Goal: Navigation & Orientation: Find specific page/section

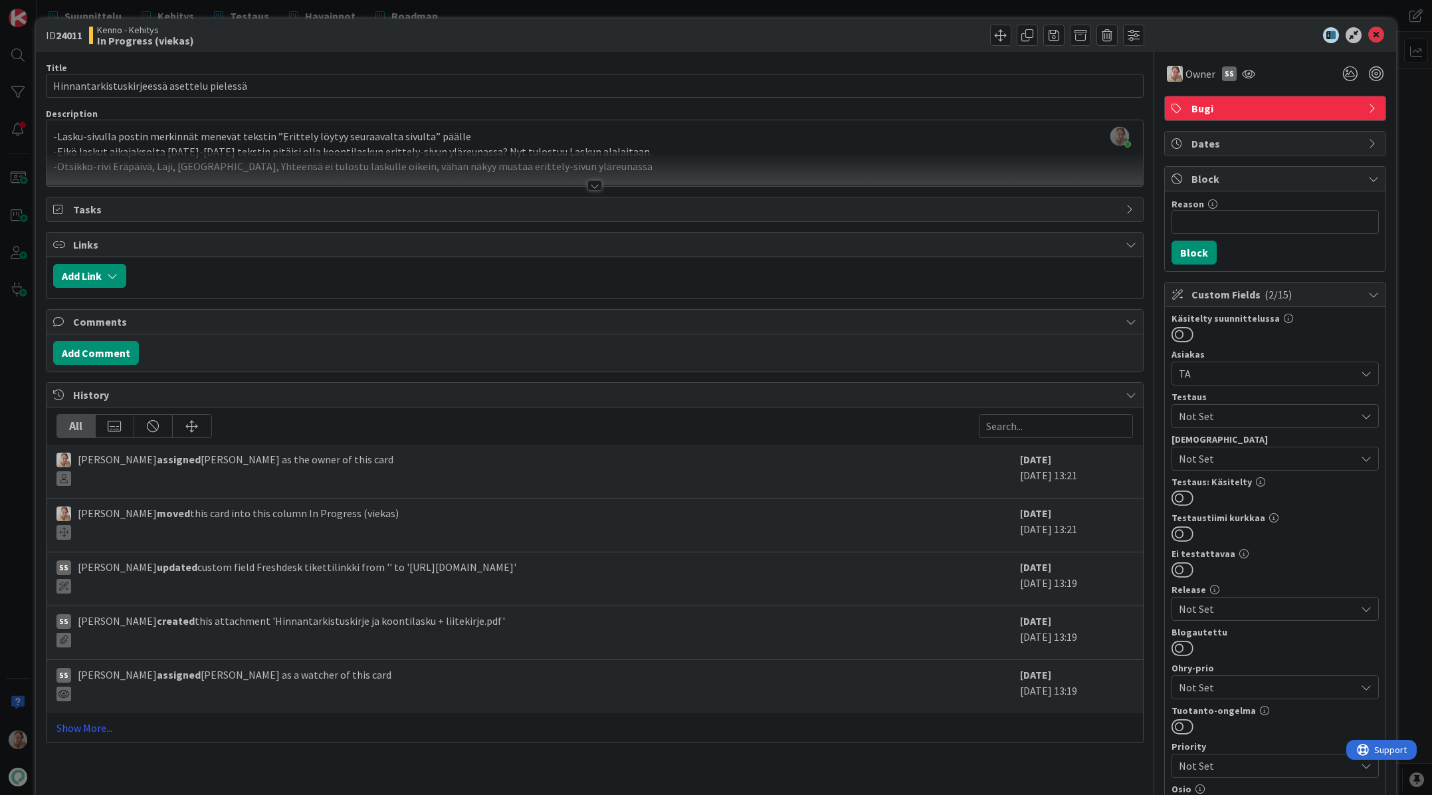
scroll to position [1730, 0]
click at [203, 159] on div at bounding box center [595, 169] width 1096 height 34
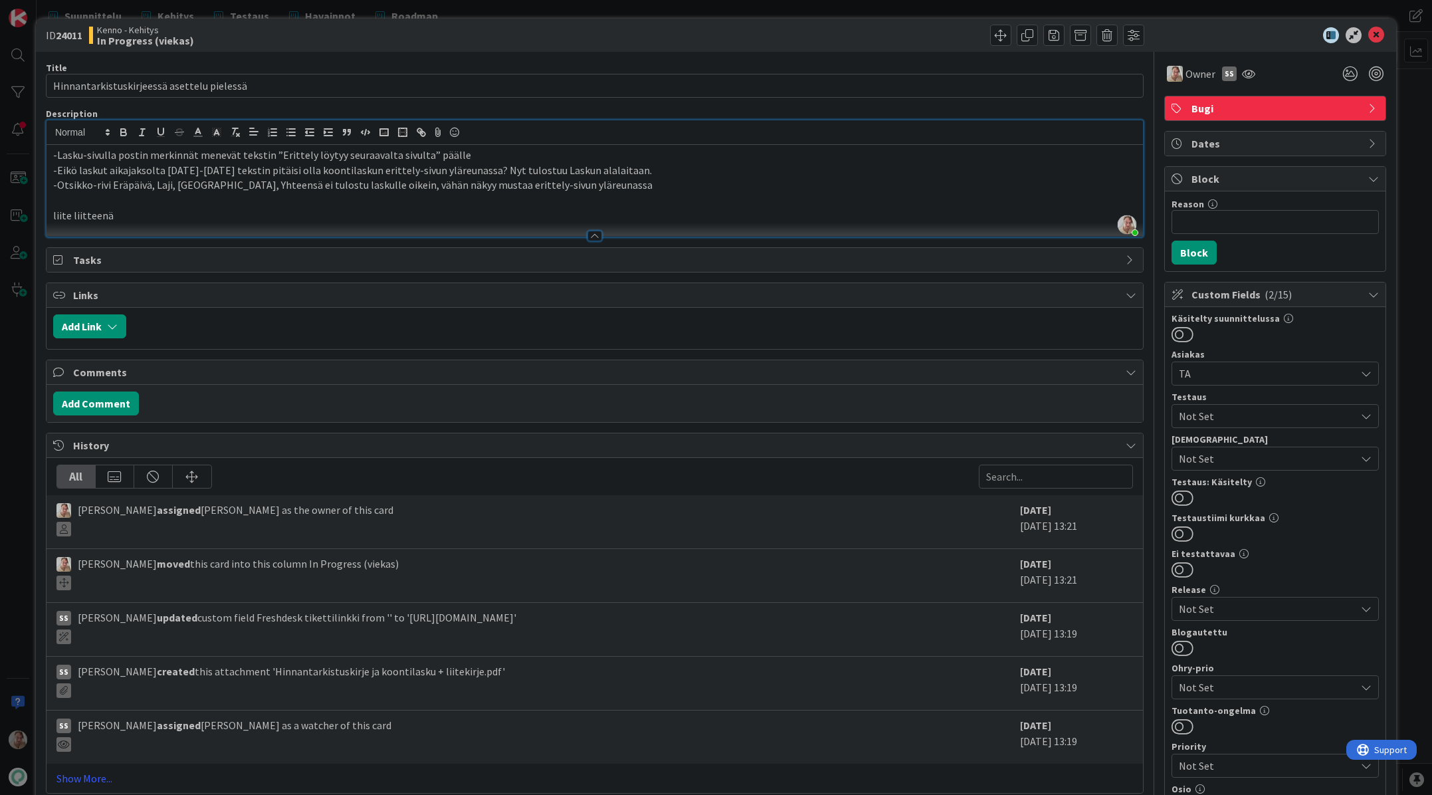
click at [258, 217] on p "liite liitteenä" at bounding box center [594, 215] width 1083 height 15
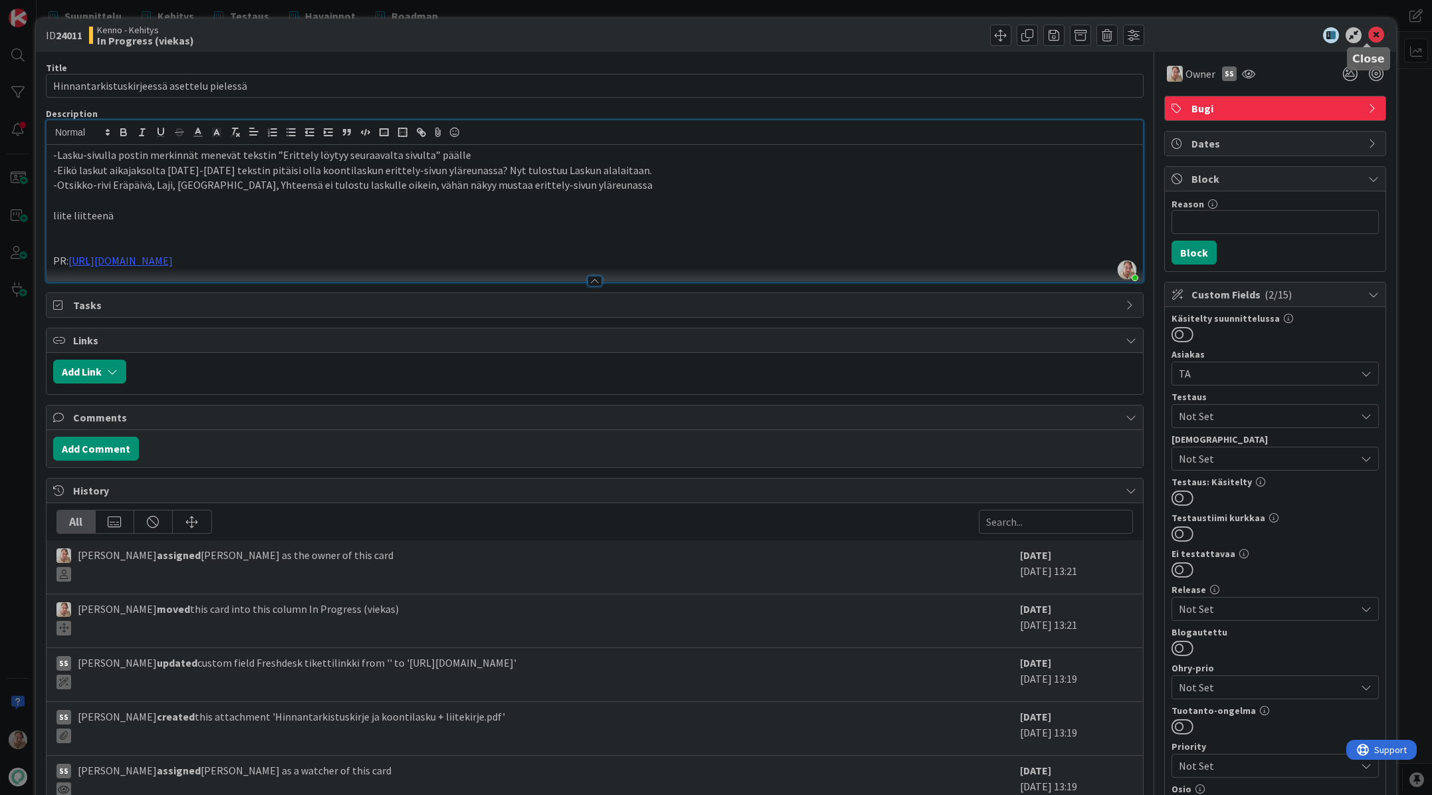
click at [1372, 31] on icon at bounding box center [1376, 35] width 16 height 16
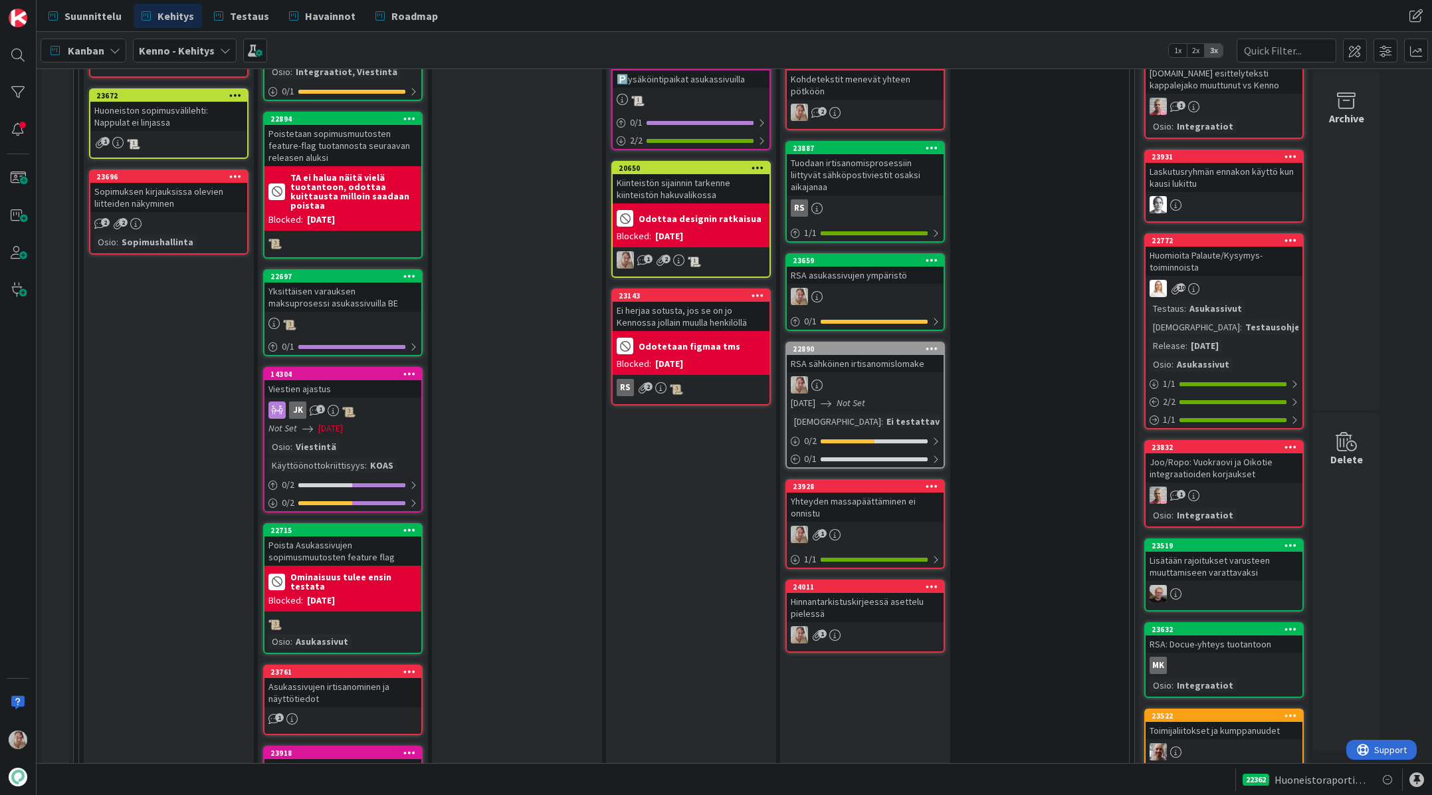
scroll to position [1536, 0]
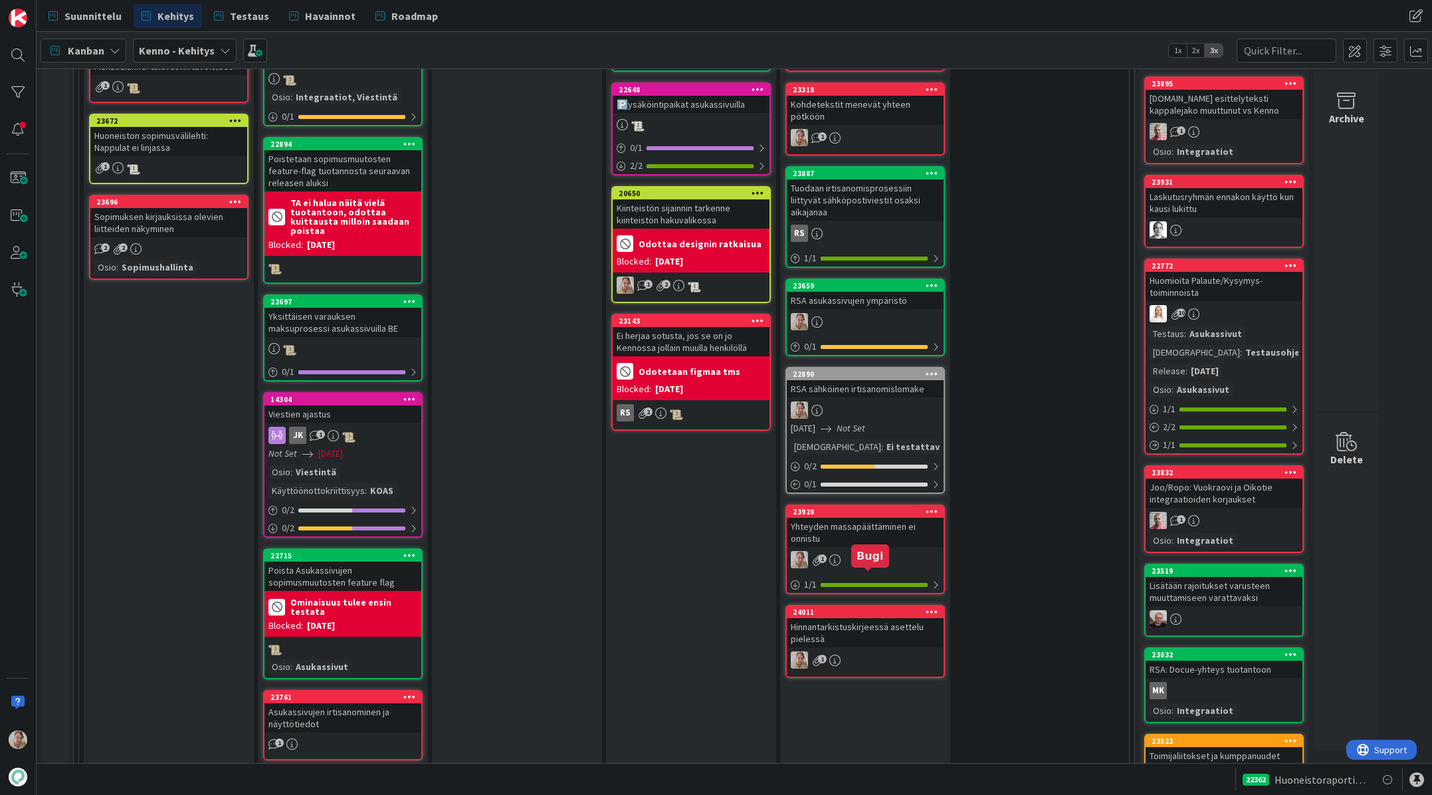
click at [844, 518] on div "Yhteyden massapäättäminen ei onnistu" at bounding box center [865, 532] width 157 height 29
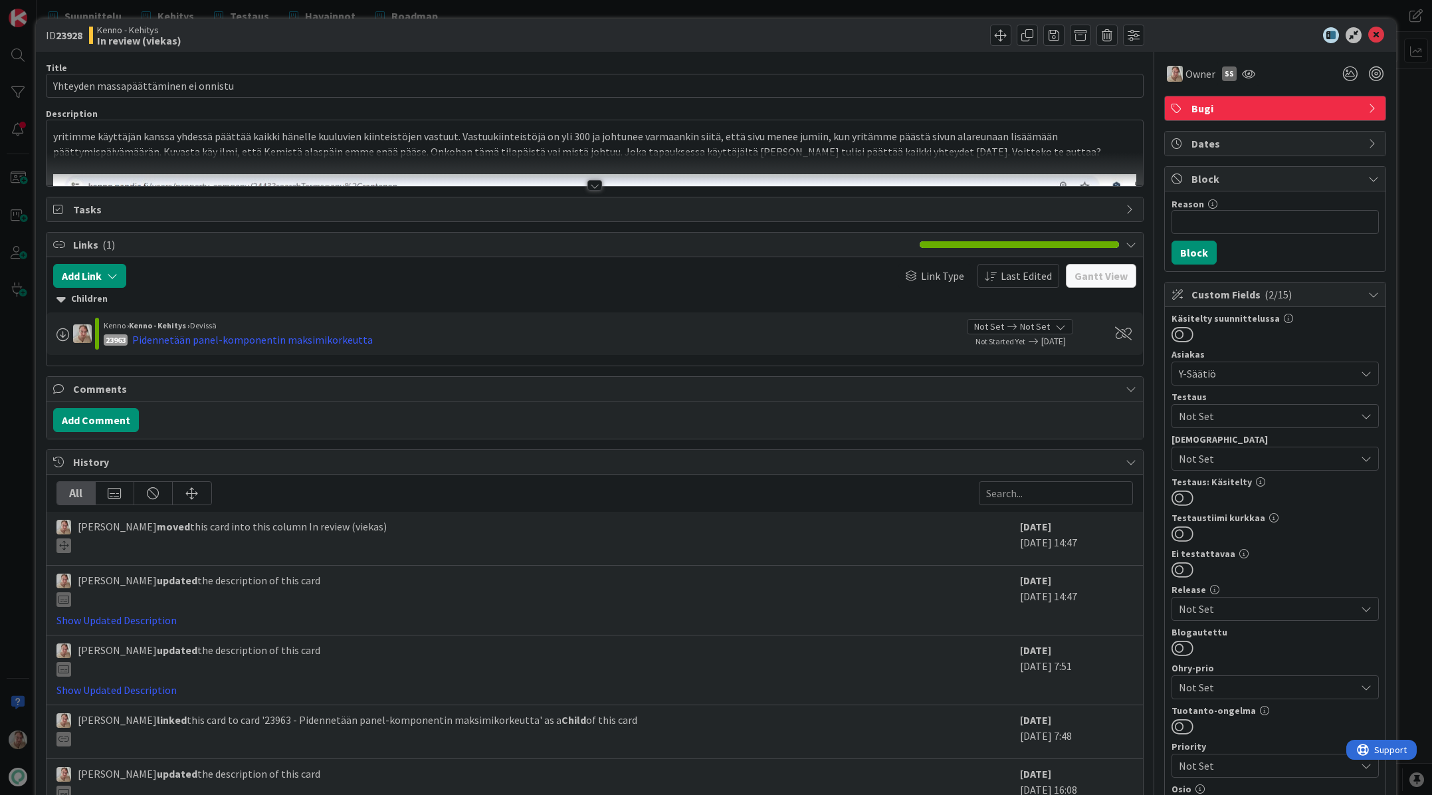
click at [272, 125] on div "yritimme käyttäjän kanssa yhdessä päättää kaikki hänelle kuuluvien kiinteistöje…" at bounding box center [595, 153] width 1096 height 66
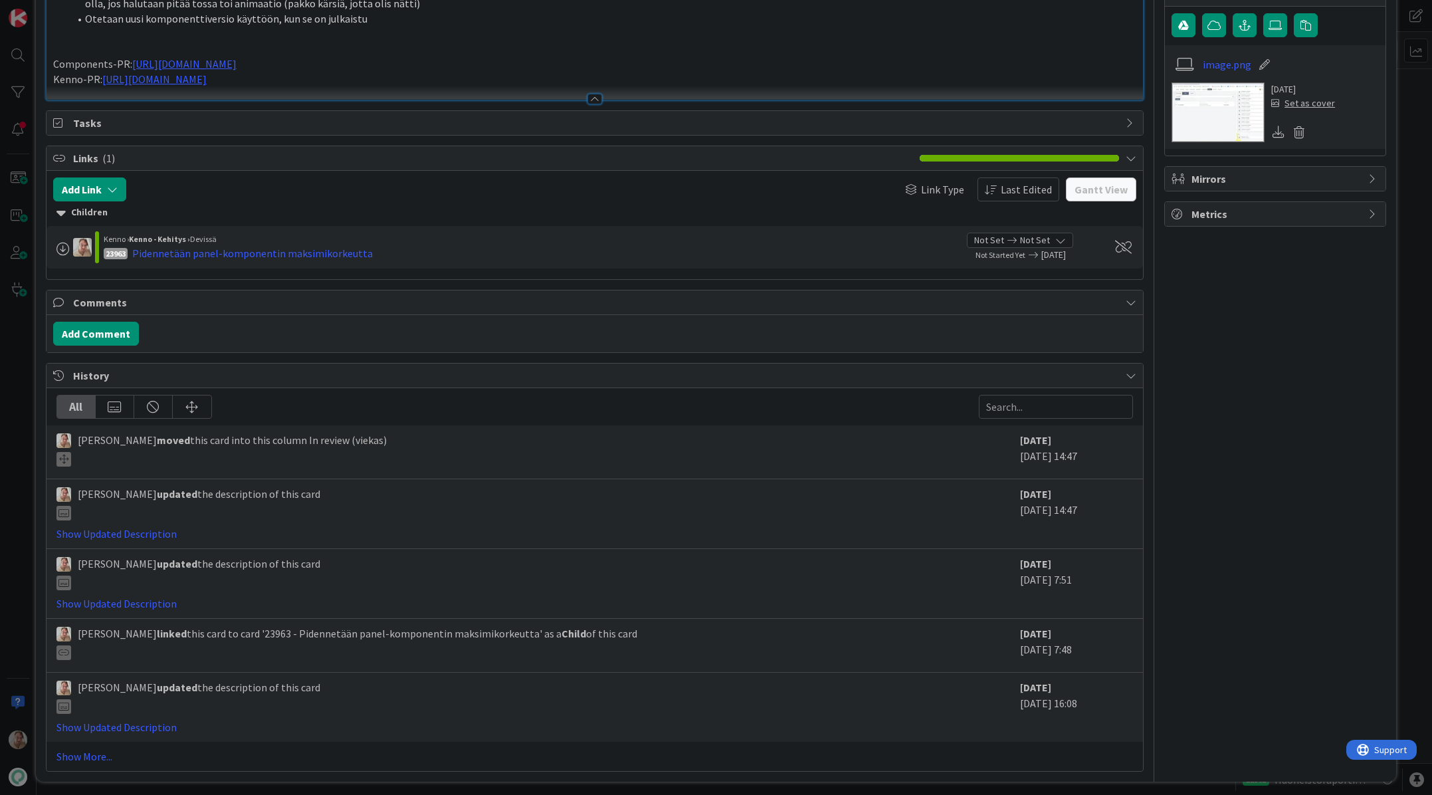
scroll to position [683, 0]
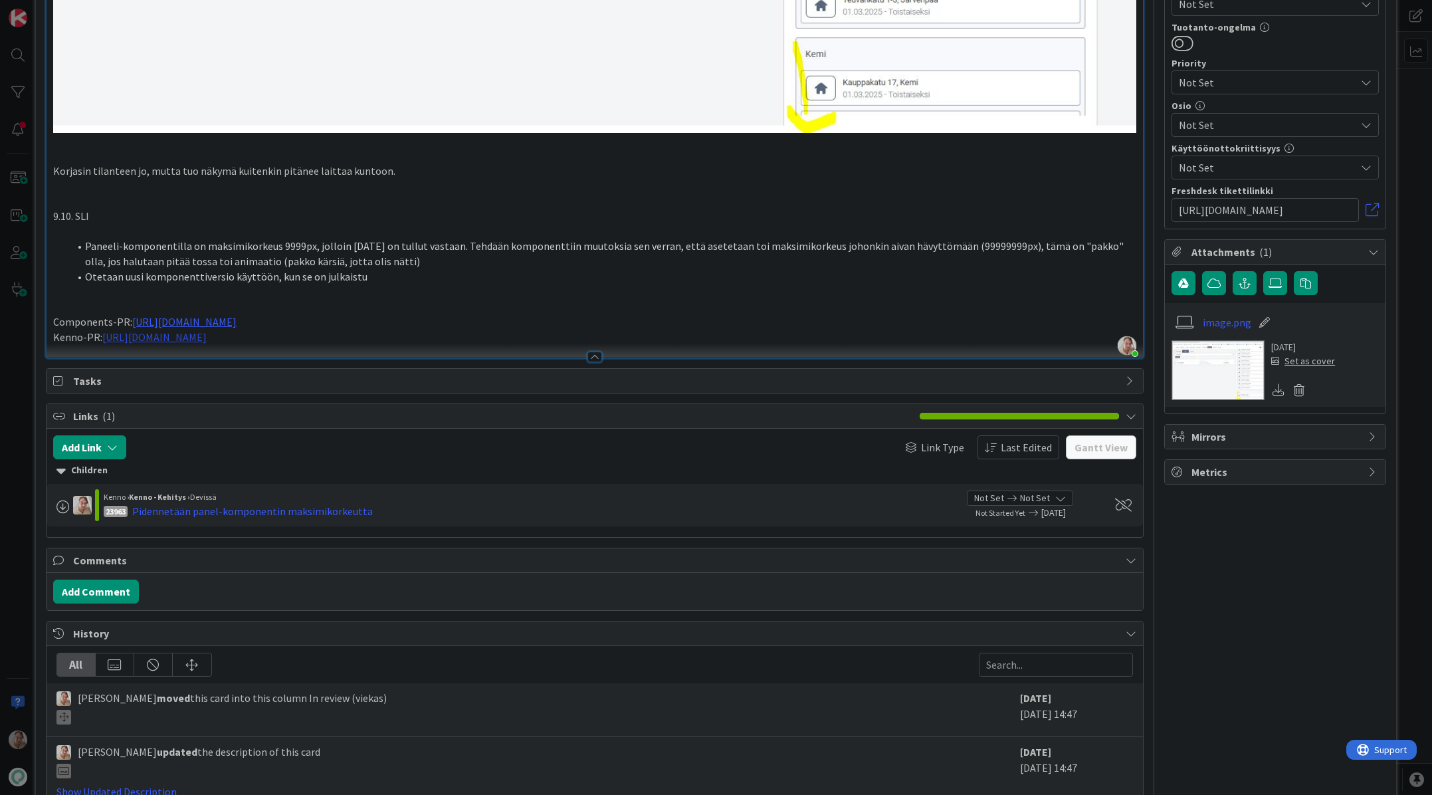
click at [195, 330] on link "[URL][DOMAIN_NAME]" at bounding box center [154, 336] width 104 height 13
click at [215, 356] on link "[URL][DOMAIN_NAME]" at bounding box center [169, 357] width 91 height 17
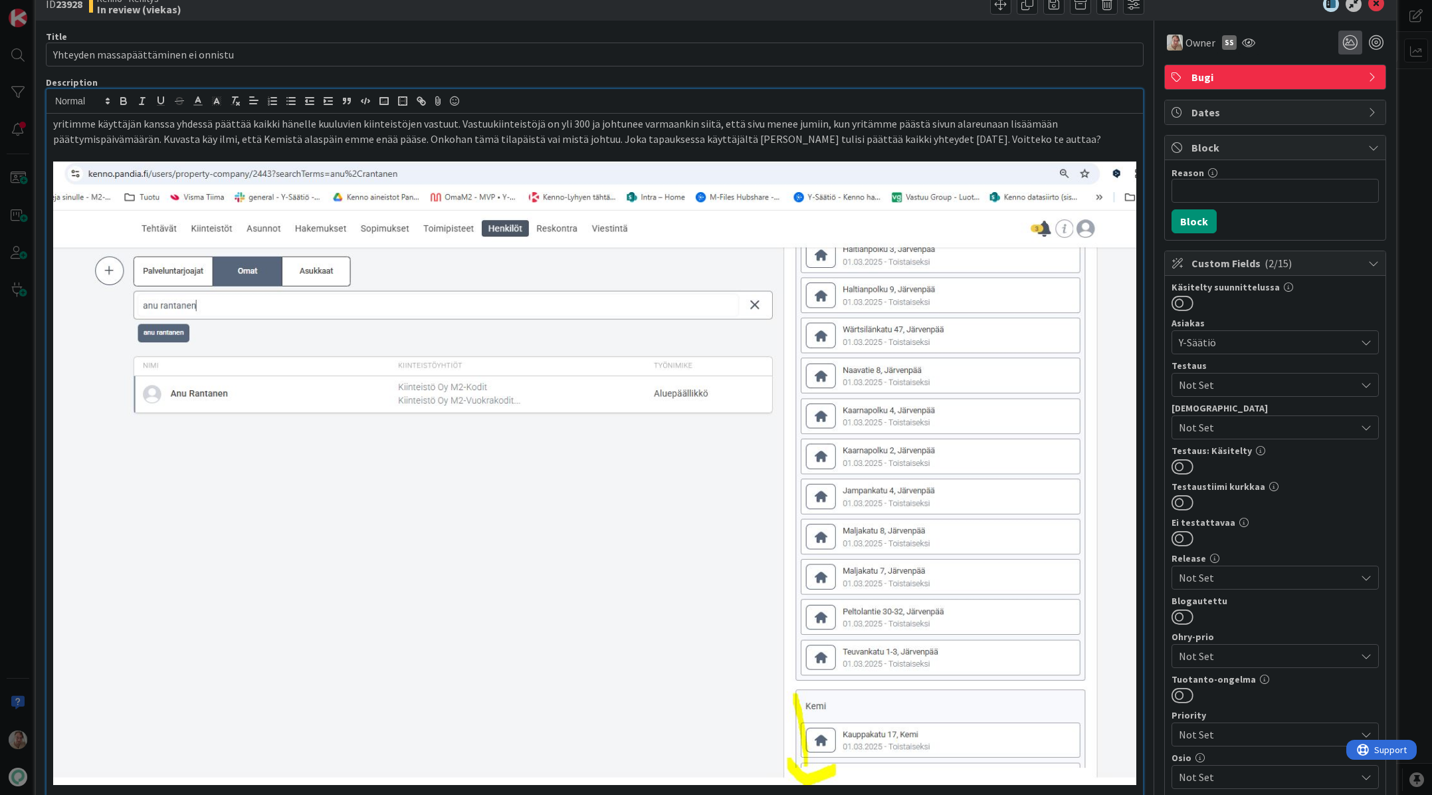
scroll to position [0, 0]
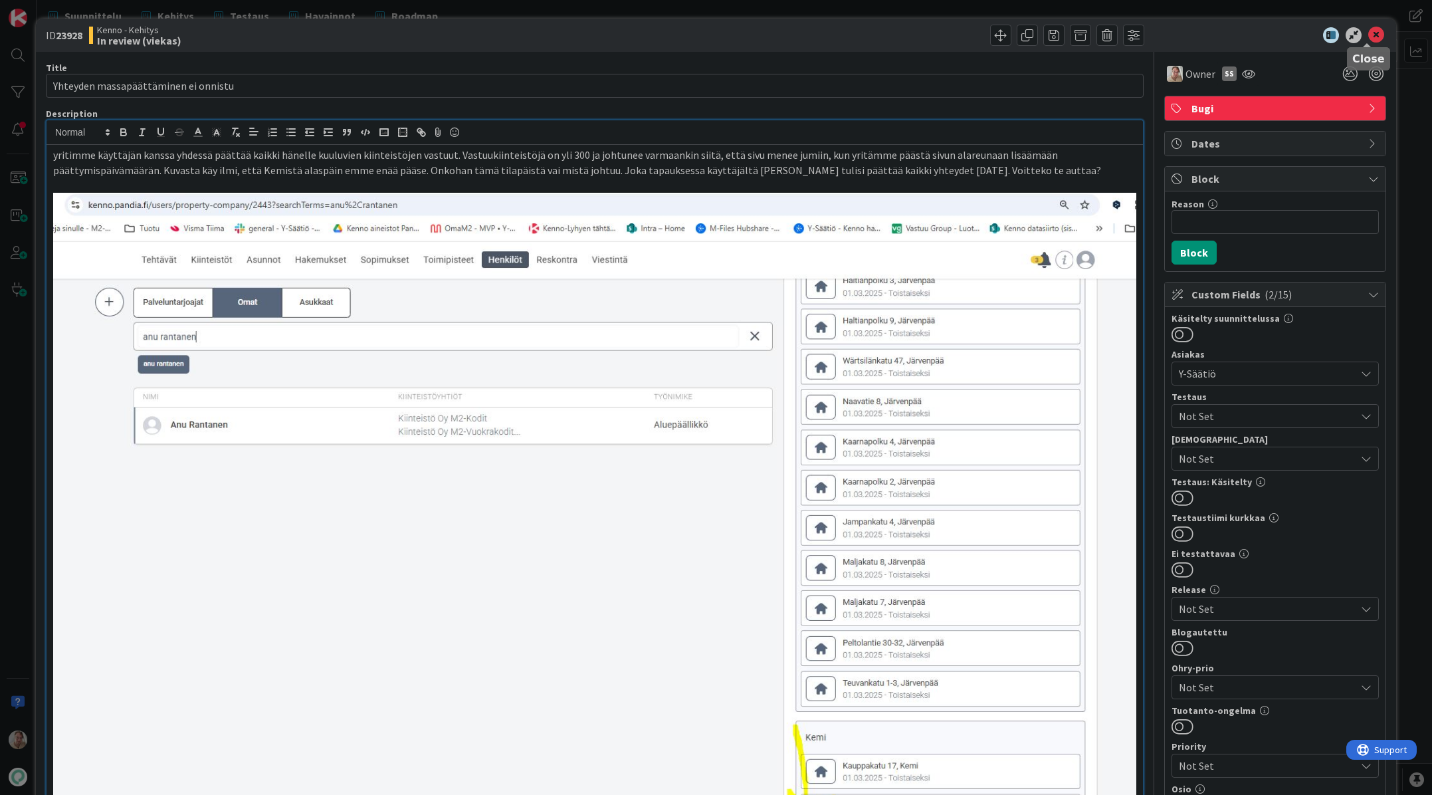
click at [1372, 35] on icon at bounding box center [1376, 35] width 16 height 16
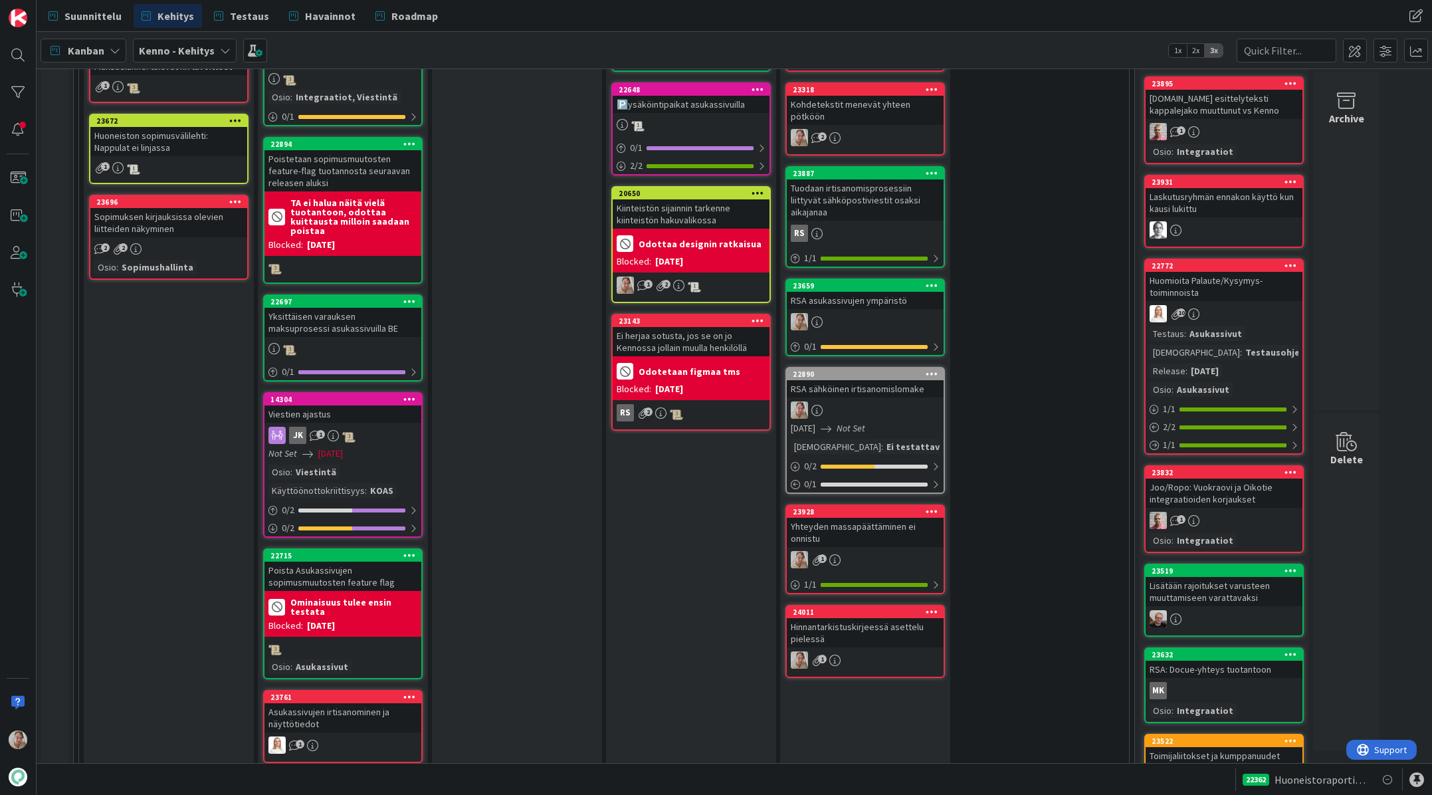
click at [629, 684] on div "In Progress (viekas) Add Card... 23749 Edunsaajatieto kaataa irtisanomisilmoitu…" at bounding box center [691, 235] width 170 height 2618
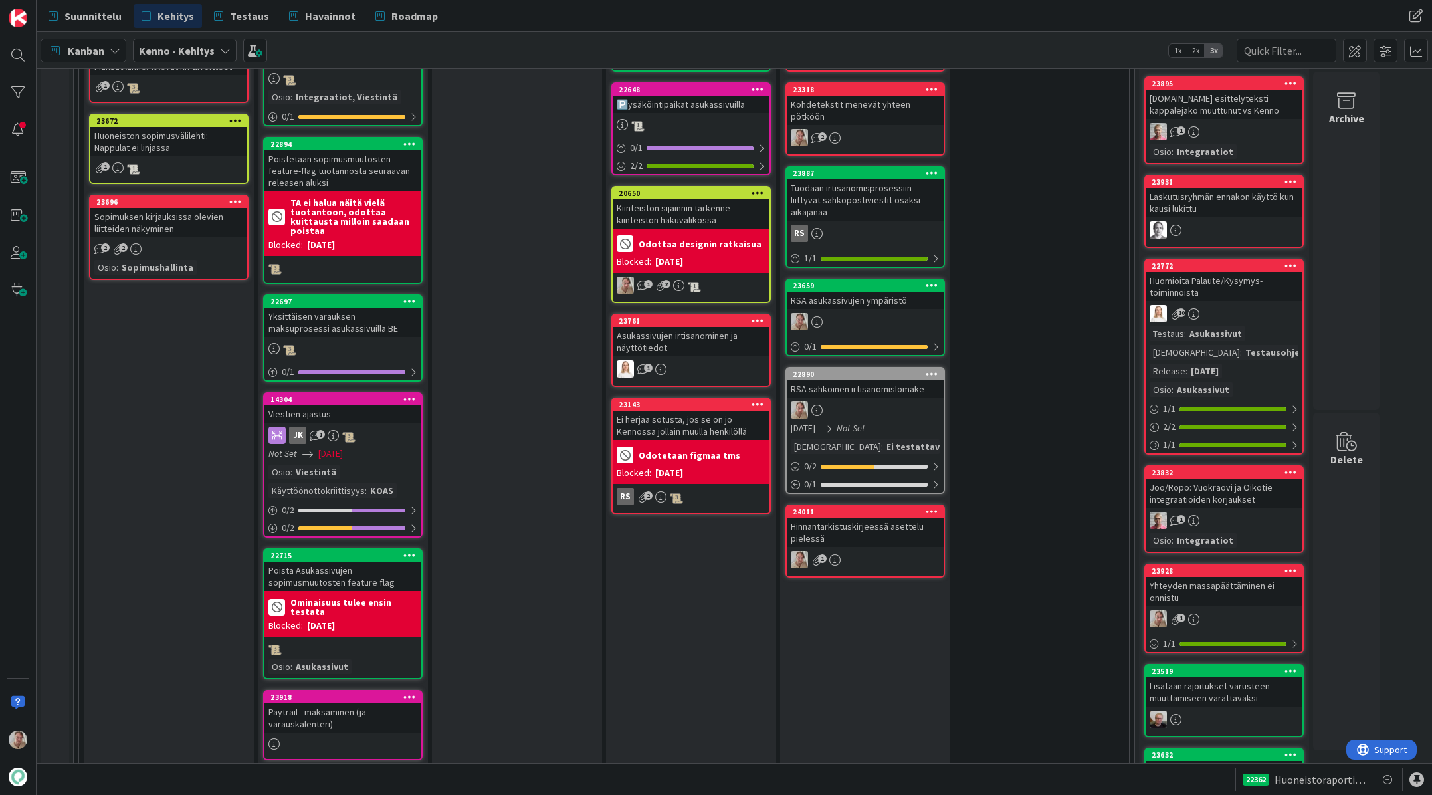
click at [1290, 566] on icon at bounding box center [1291, 570] width 13 height 9
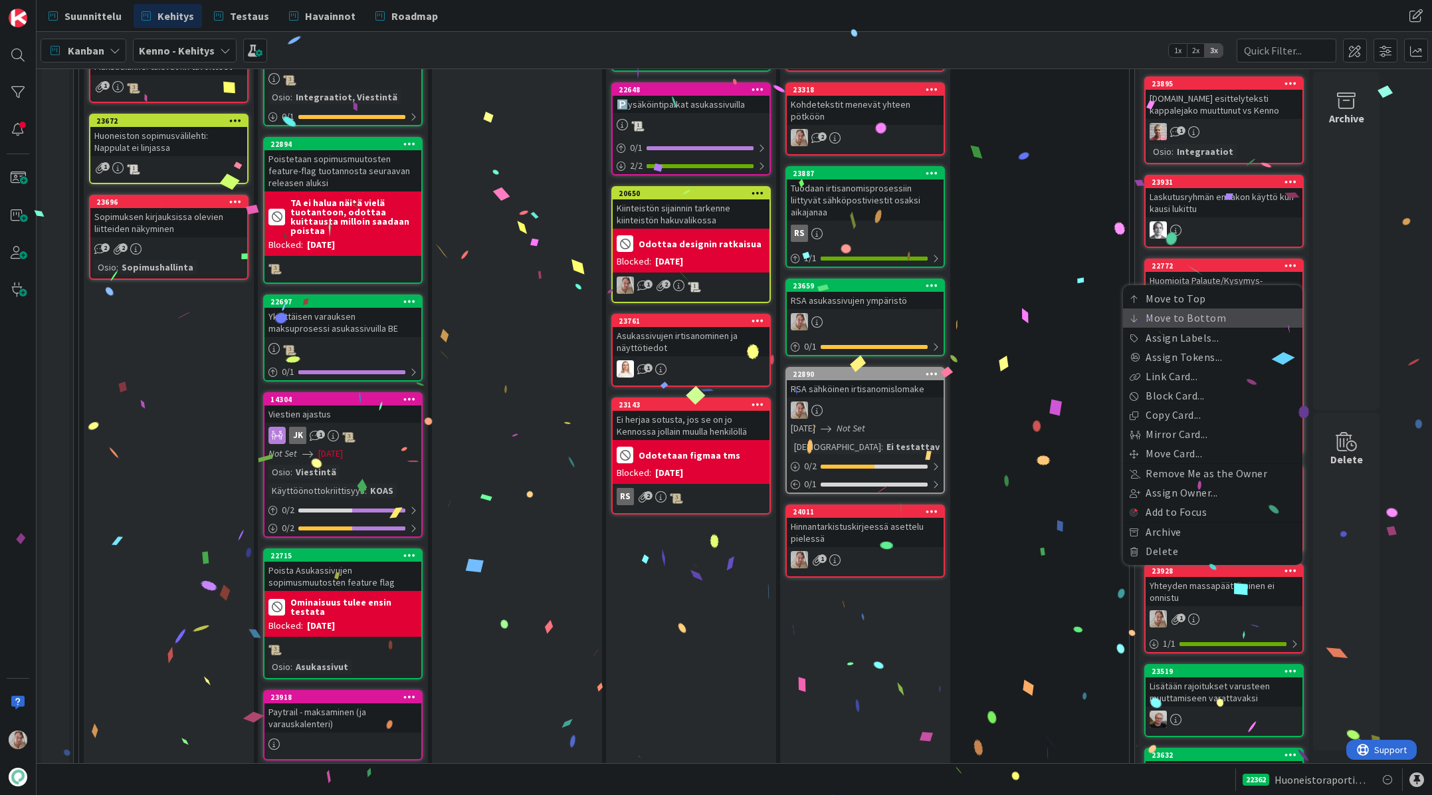
click at [1169, 308] on link "Move to Bottom" at bounding box center [1212, 317] width 179 height 19
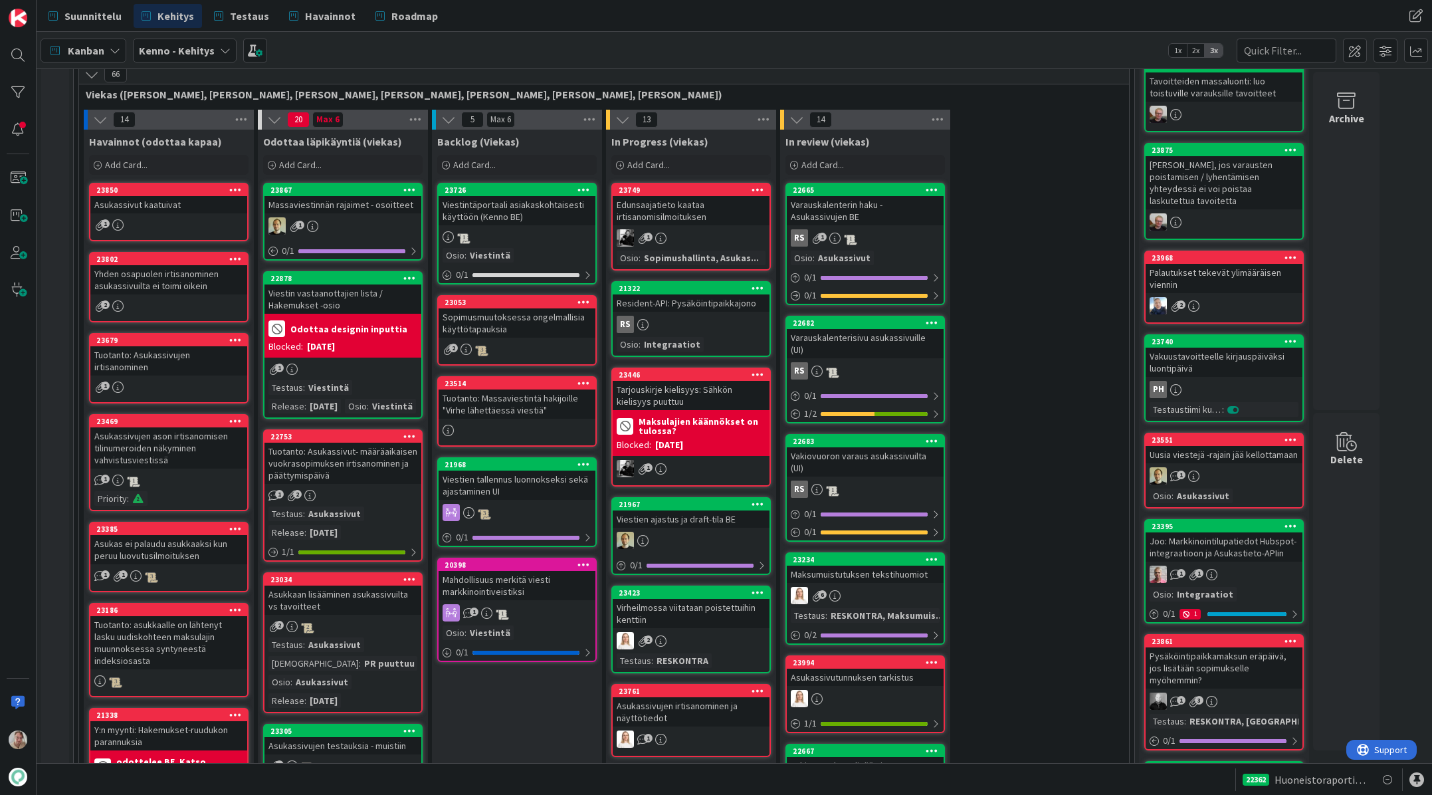
scroll to position [455, 0]
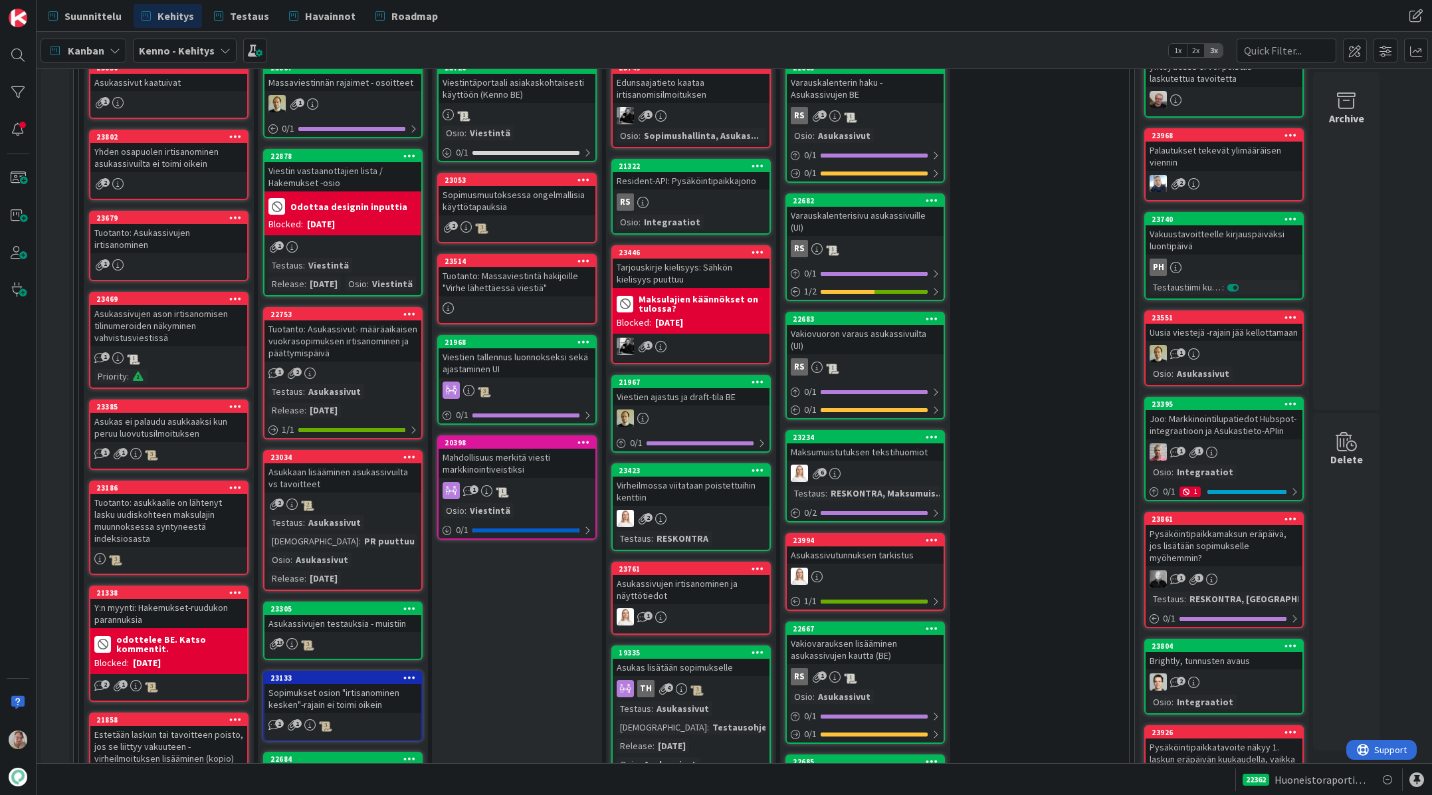
click at [704, 401] on div "Viestien ajastus ja draft-tila BE" at bounding box center [691, 396] width 157 height 17
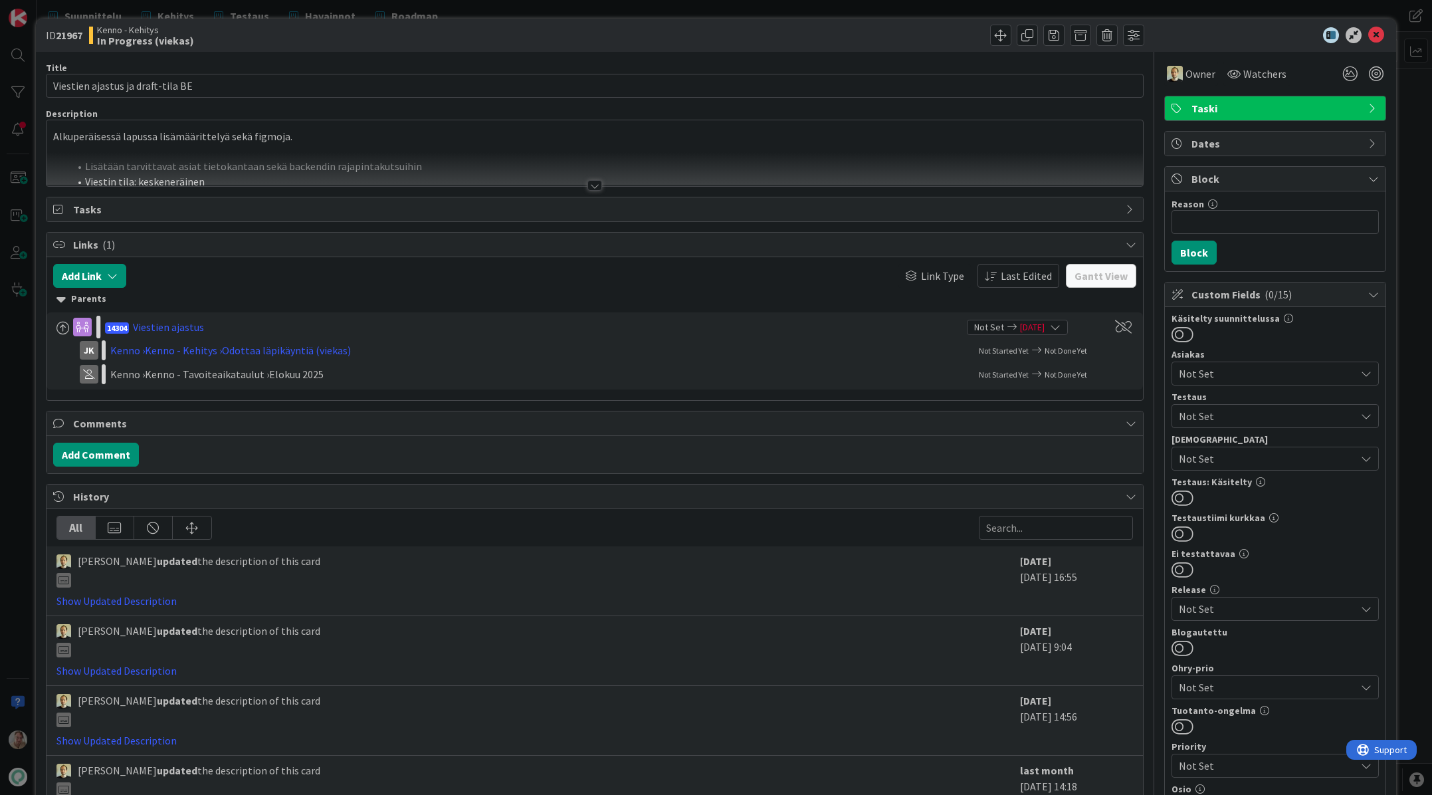
click at [373, 174] on div at bounding box center [595, 169] width 1096 height 34
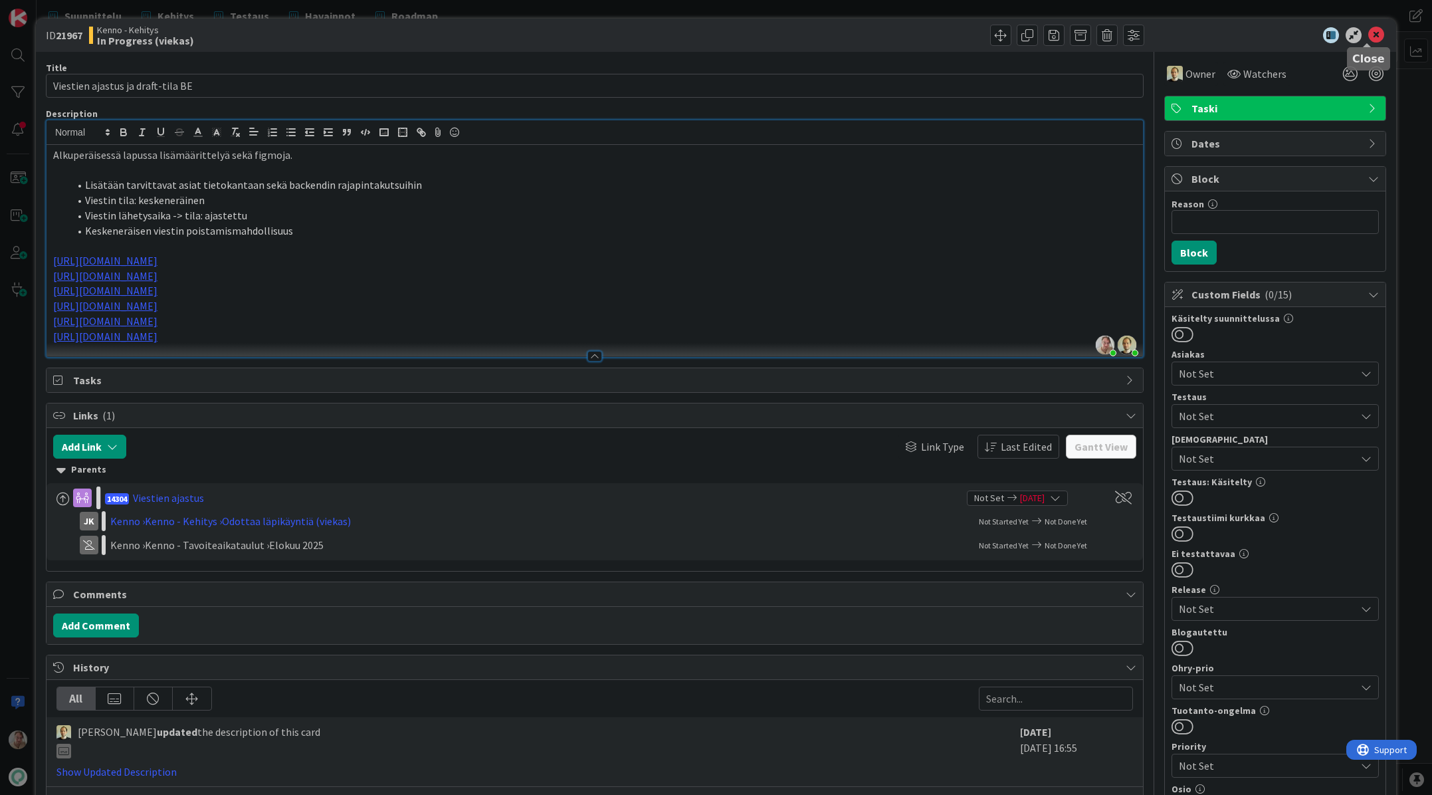
click at [1368, 37] on icon at bounding box center [1376, 35] width 16 height 16
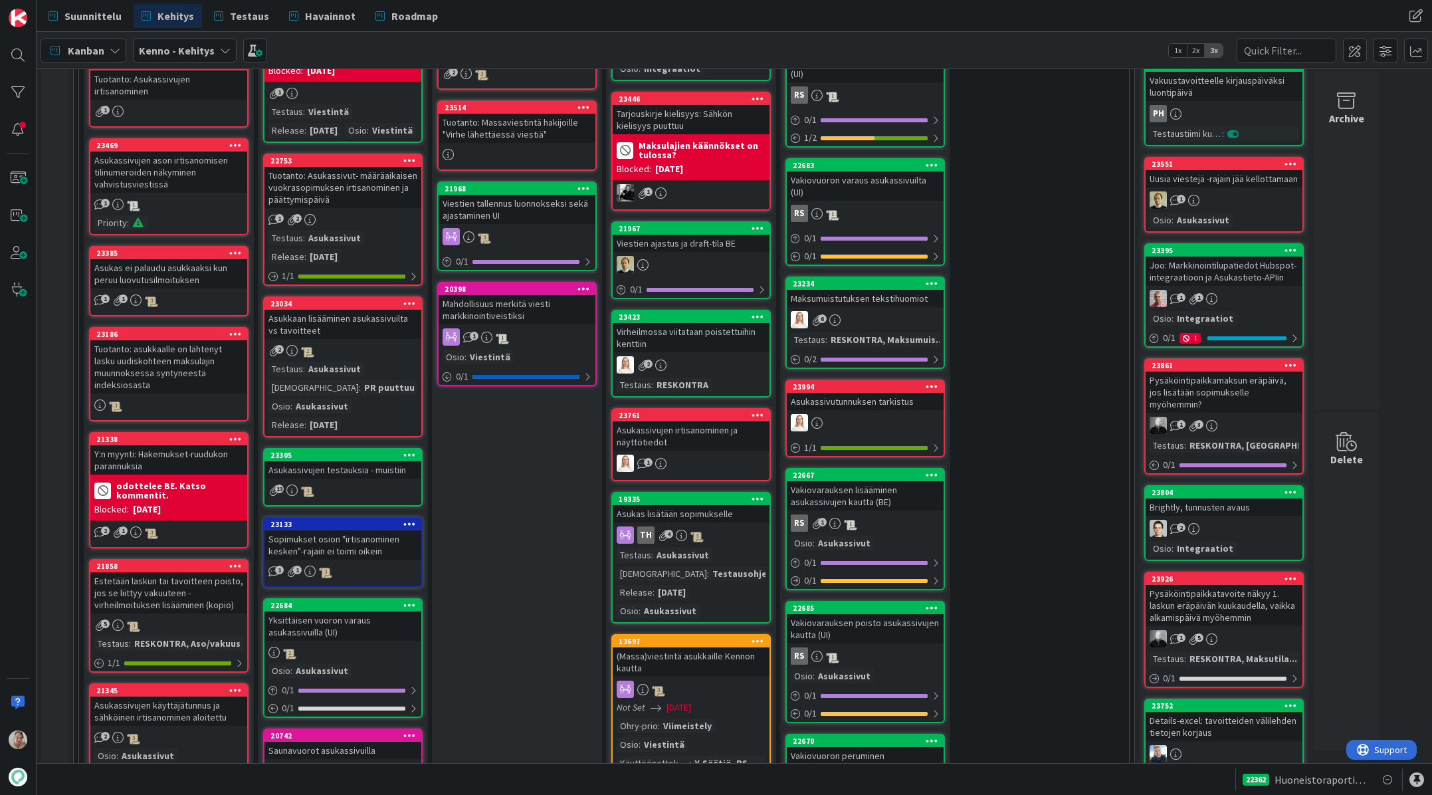
scroll to position [1043, 0]
